Goal: Use online tool/utility: Use online tool/utility

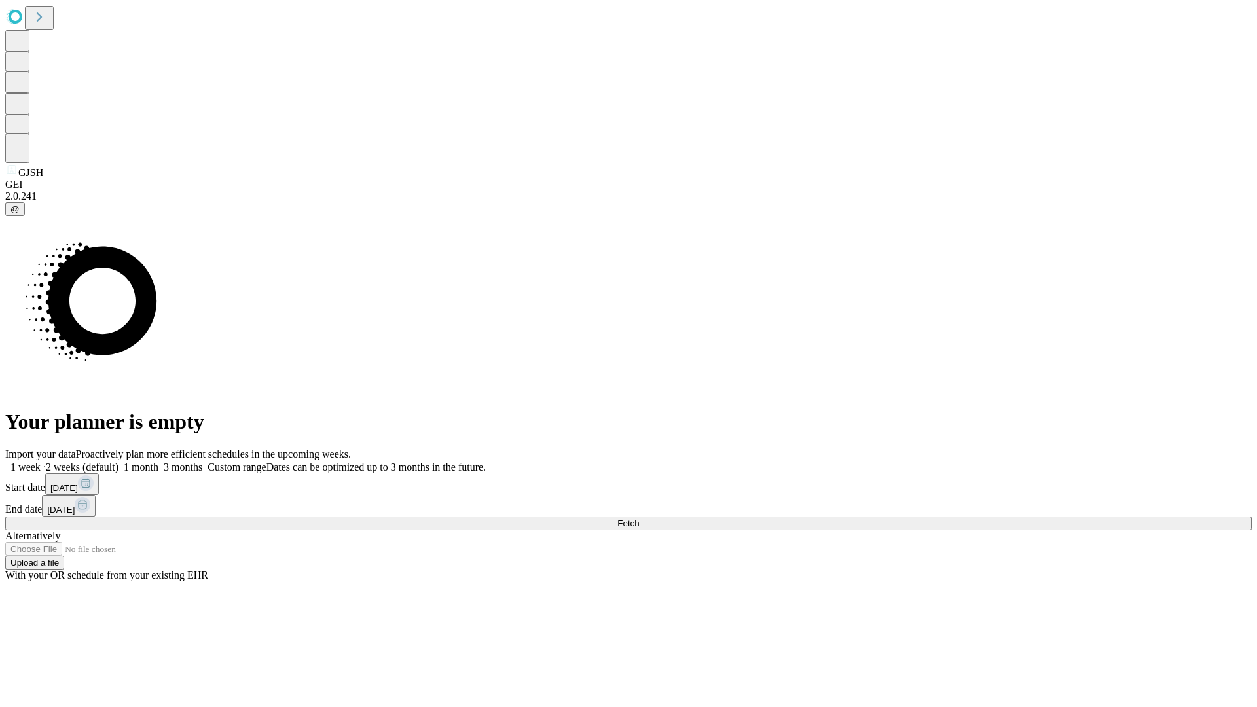
click at [639, 519] on span "Fetch" at bounding box center [629, 524] width 22 height 10
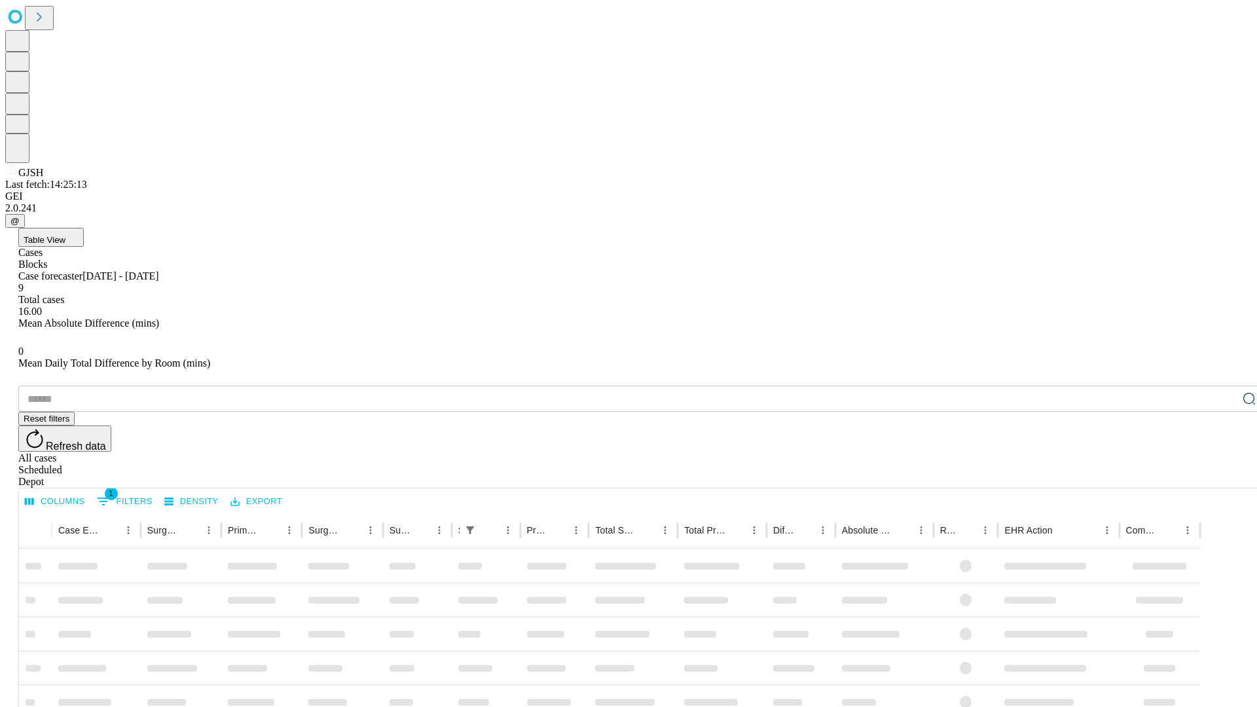
click at [65, 235] on span "Table View" at bounding box center [45, 240] width 42 height 10
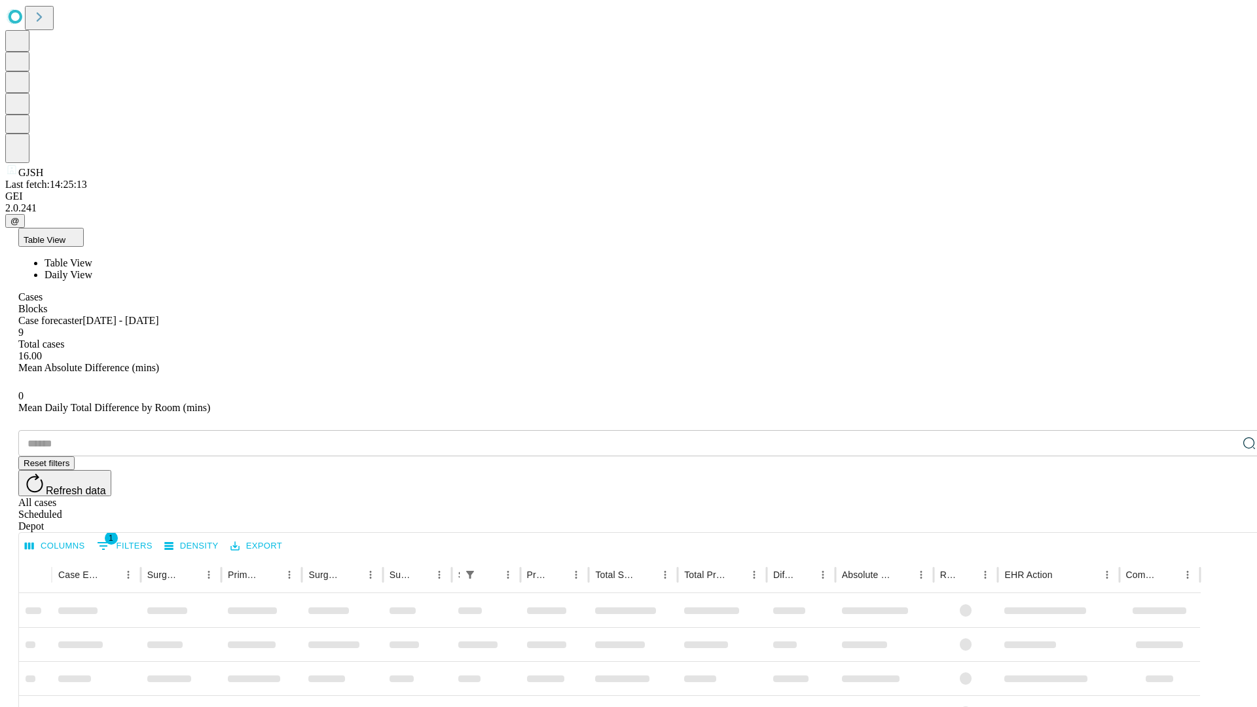
click at [92, 269] on span "Daily View" at bounding box center [69, 274] width 48 height 11
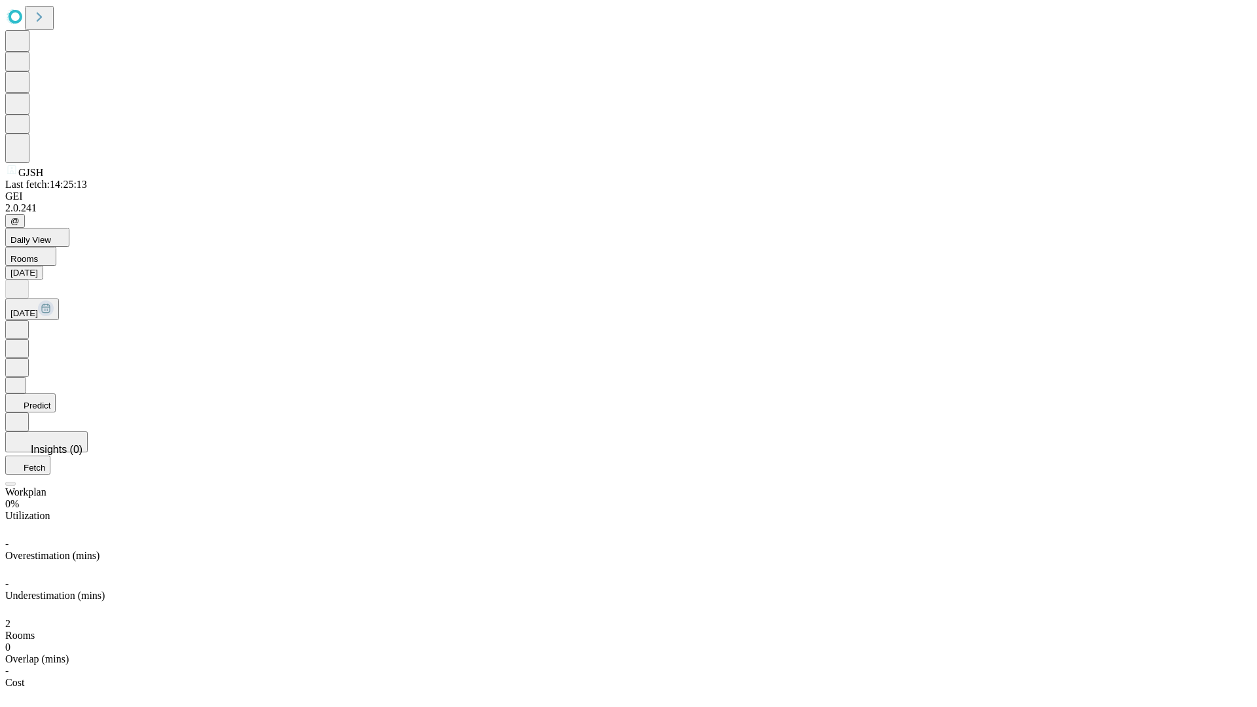
click at [56, 394] on button "Predict" at bounding box center [30, 403] width 50 height 19
